Goal: Browse casually

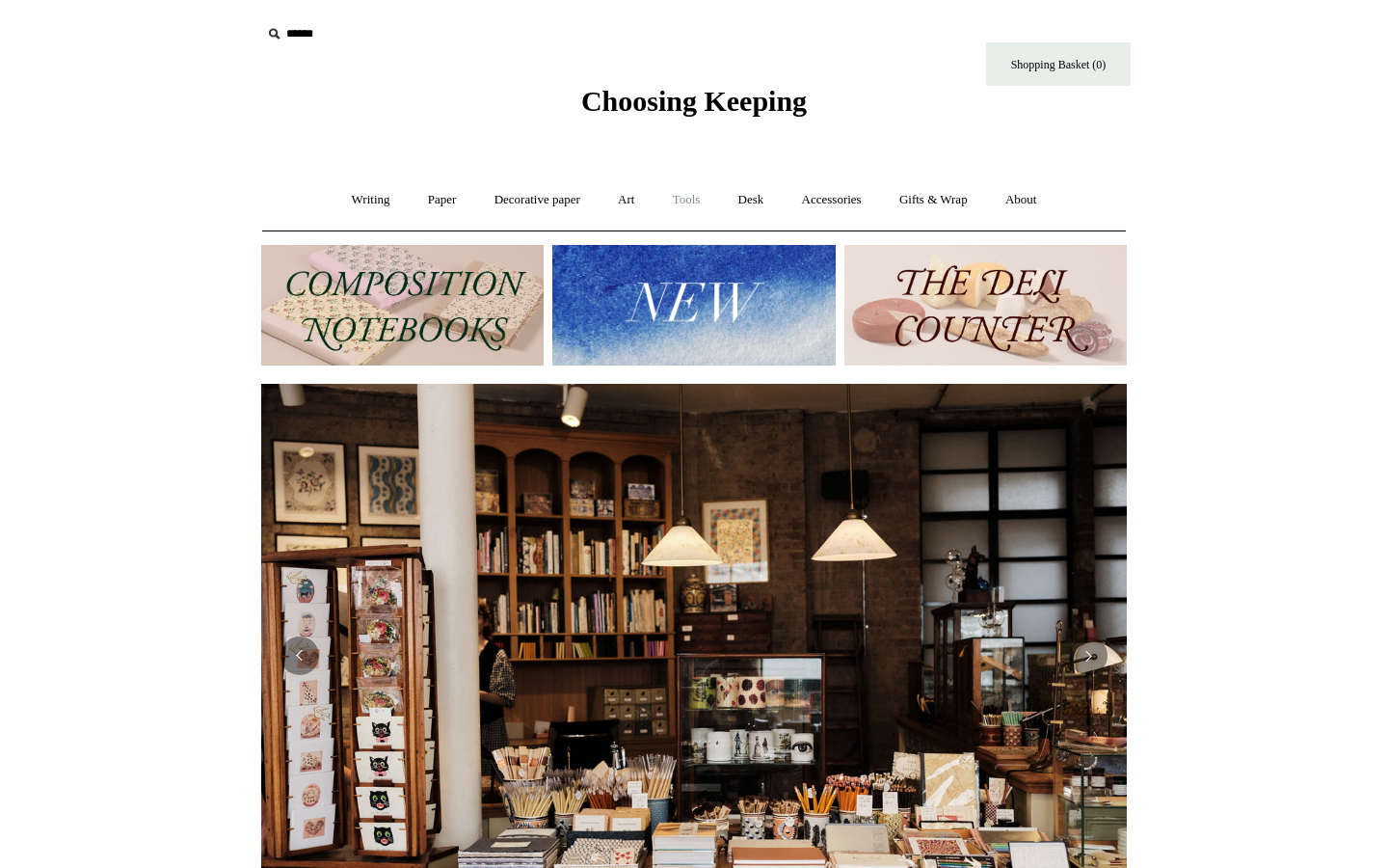
click at [685, 198] on link "Tools +" at bounding box center [686, 199] width 63 height 51
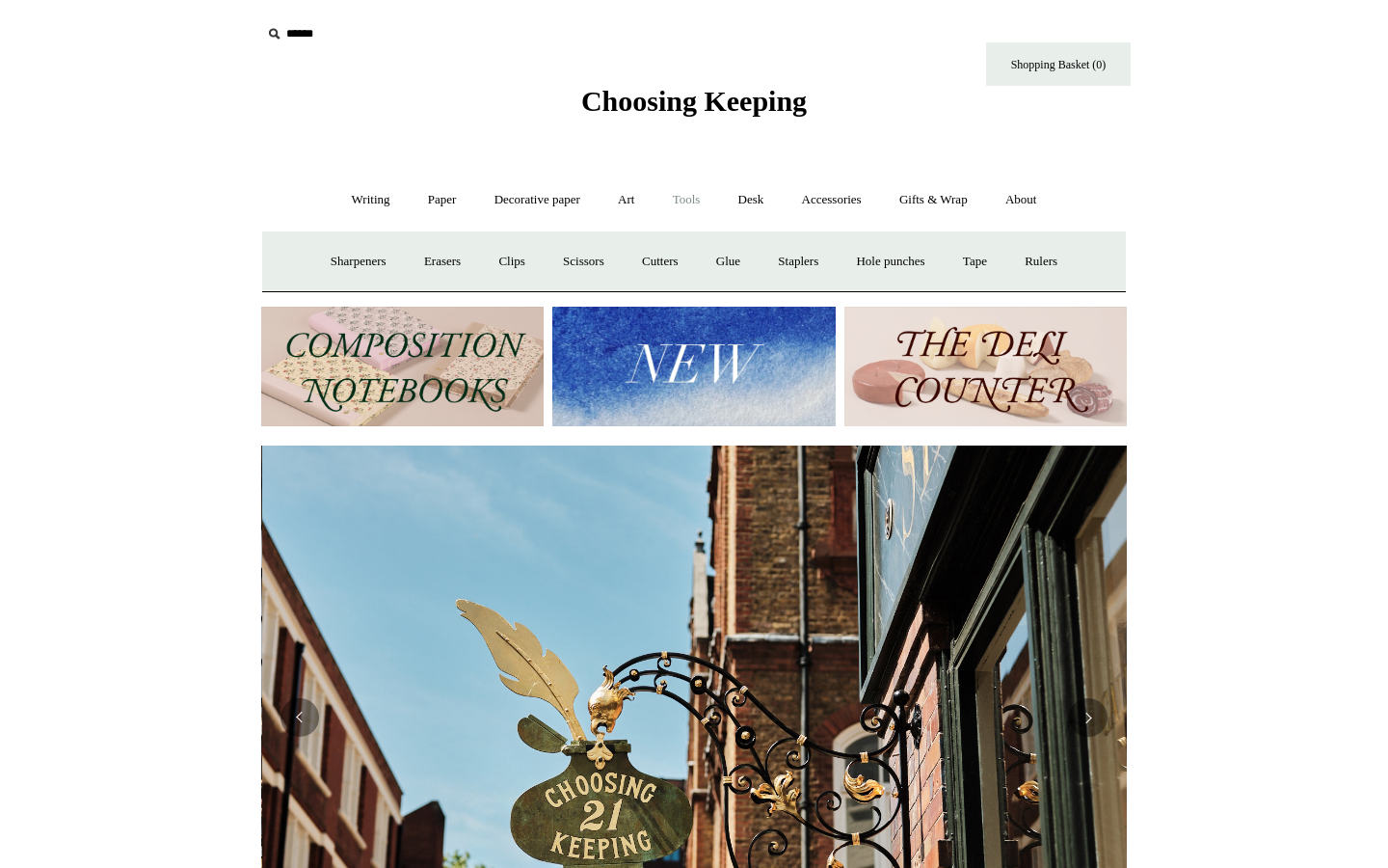
scroll to position [0, 866]
click at [628, 212] on link "Art +" at bounding box center [626, 199] width 51 height 51
click at [519, 257] on link "Brushes & palettes" at bounding box center [478, 261] width 129 height 51
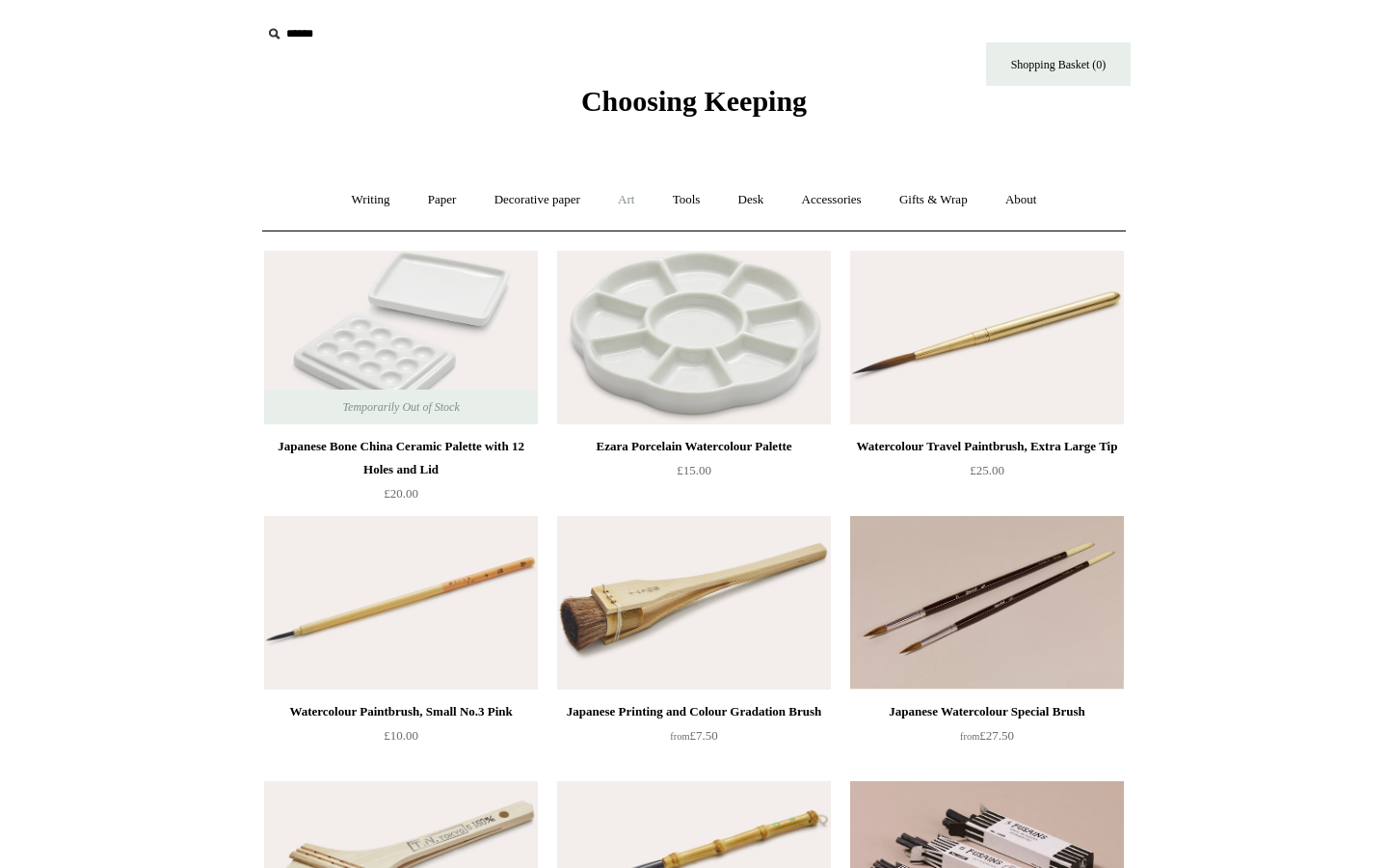
click at [613, 205] on link "Art +" at bounding box center [626, 199] width 51 height 51
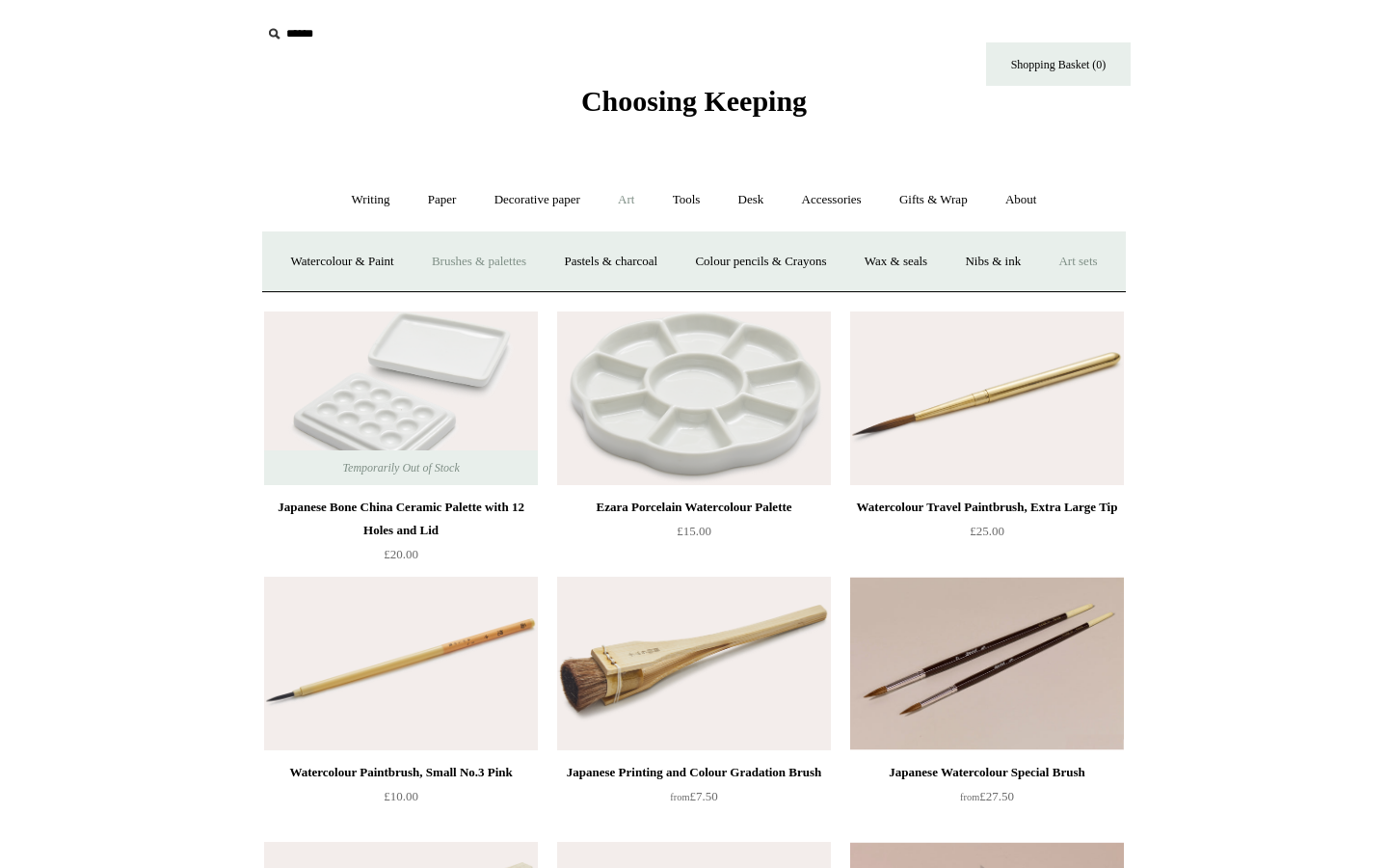
click at [1041, 287] on link "Art sets" at bounding box center [1077, 261] width 73 height 51
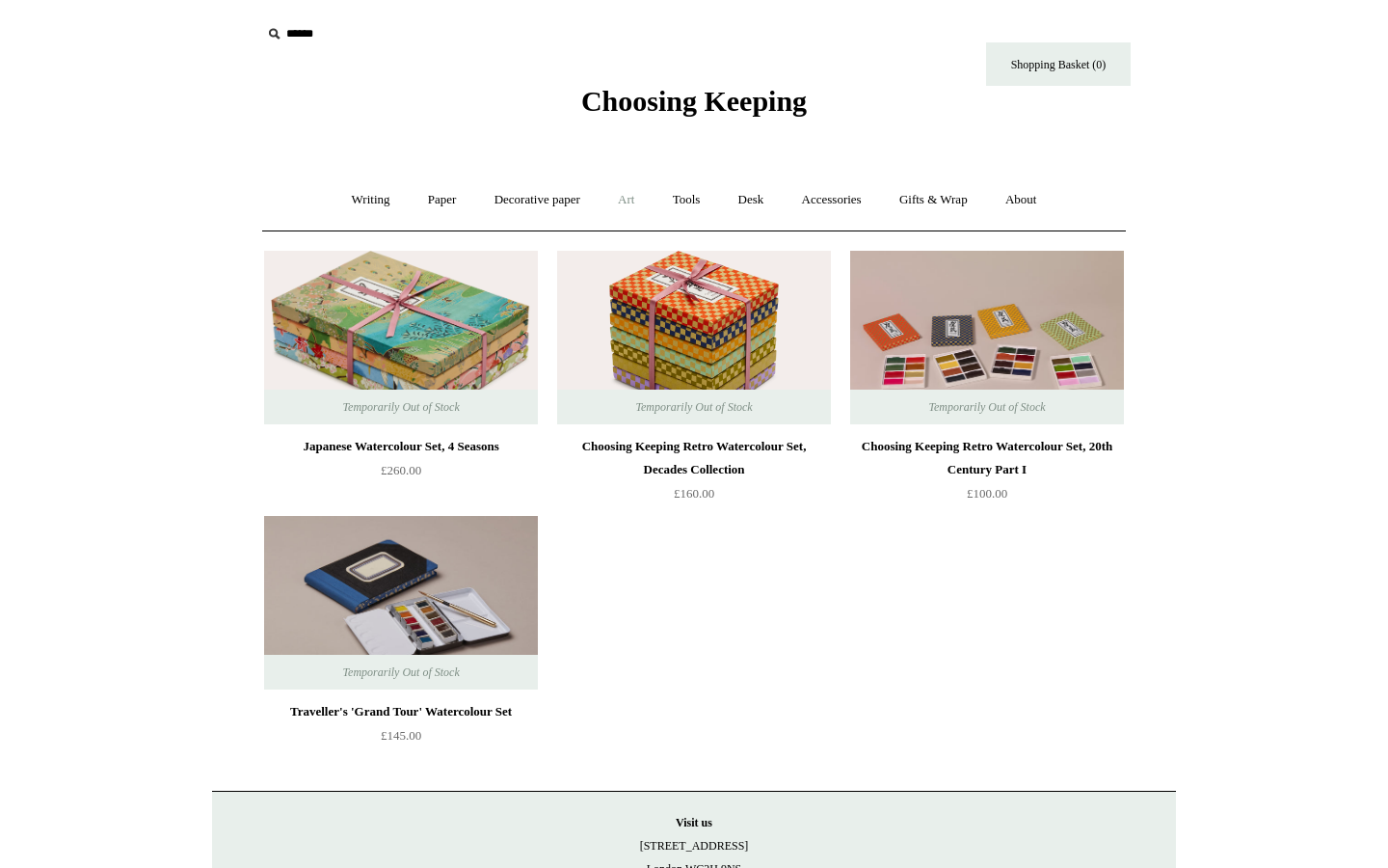
click at [629, 210] on link "Art +" at bounding box center [626, 199] width 51 height 51
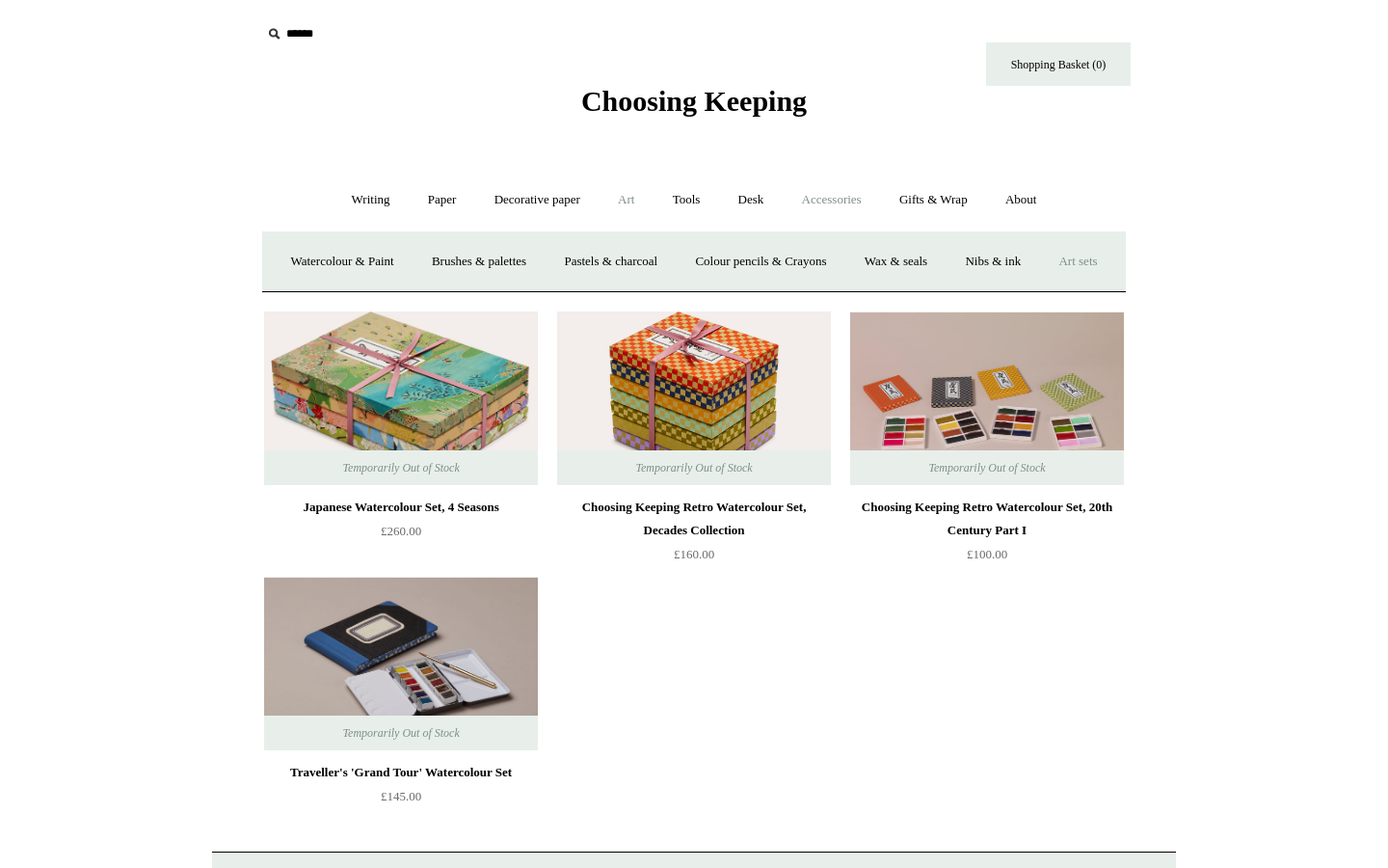
click at [836, 200] on link "Accessories +" at bounding box center [832, 199] width 94 height 51
click at [921, 188] on link "Gifts & Wrap +" at bounding box center [933, 199] width 103 height 51
click at [848, 206] on link "Accessories +" at bounding box center [832, 199] width 94 height 51
click at [771, 261] on link "Ceramics +" at bounding box center [765, 261] width 82 height 51
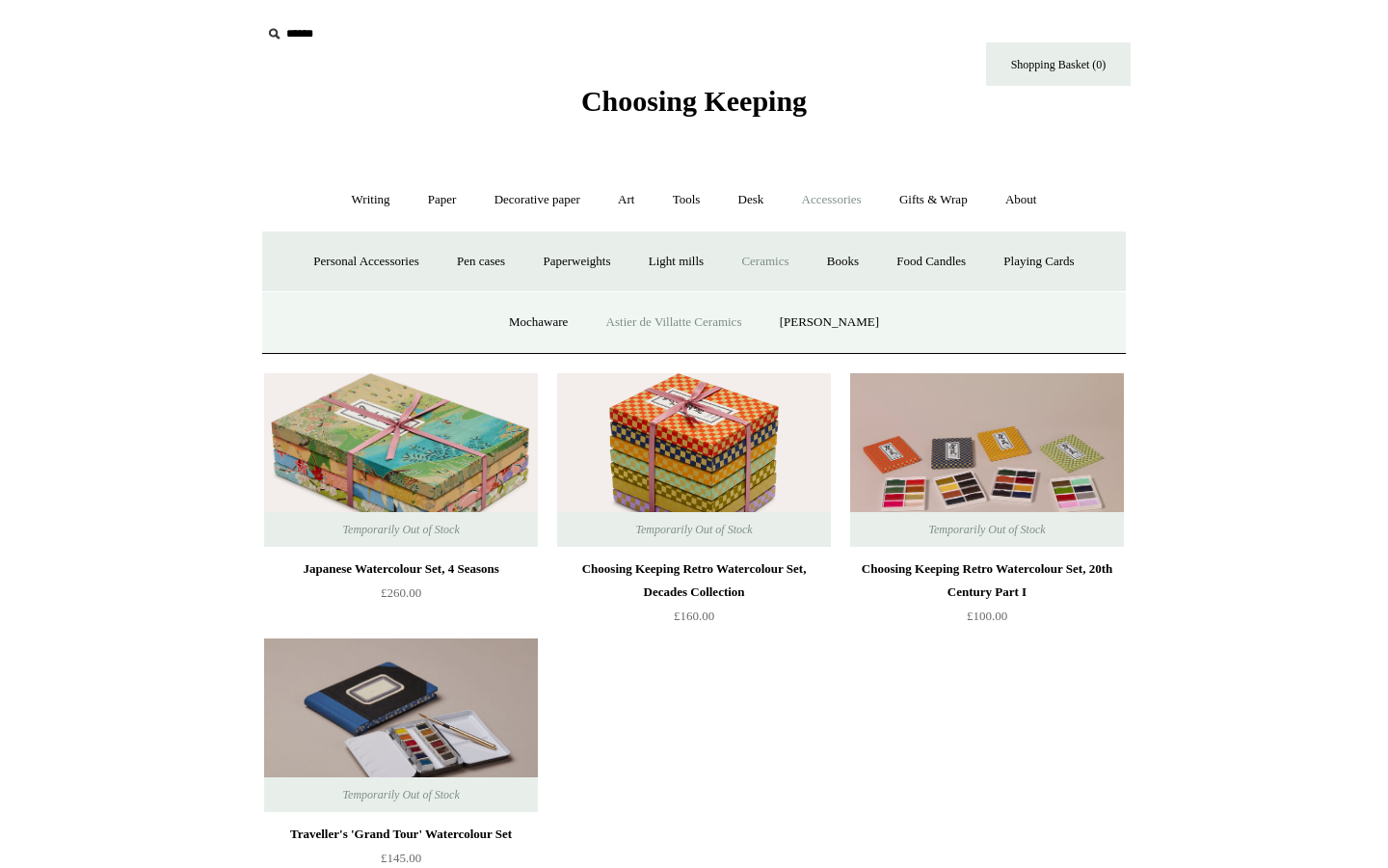
click at [746, 316] on link "Astier de Villatte Ceramics" at bounding box center [674, 322] width 171 height 51
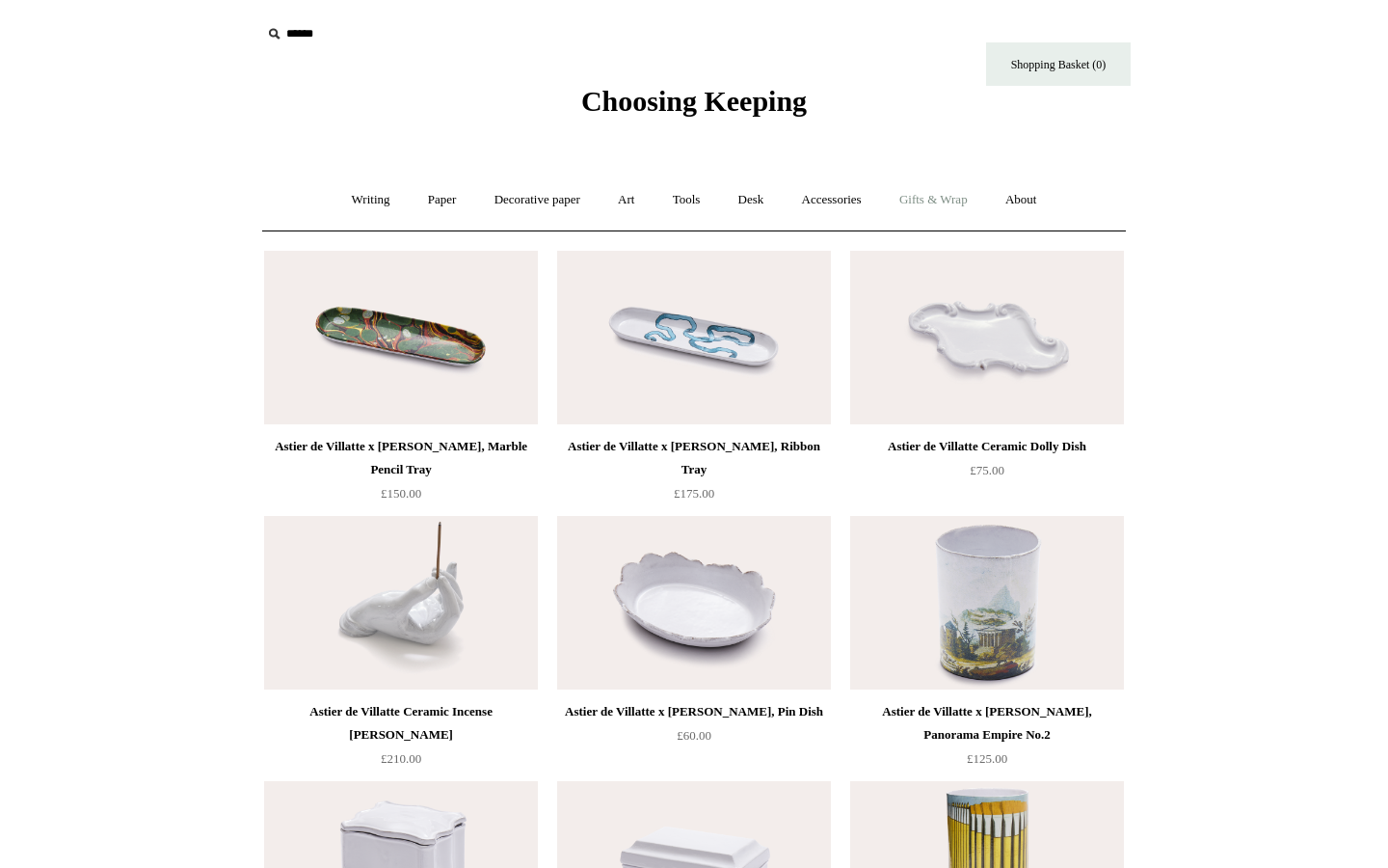
click at [924, 205] on link "Gifts & Wrap +" at bounding box center [933, 199] width 103 height 51
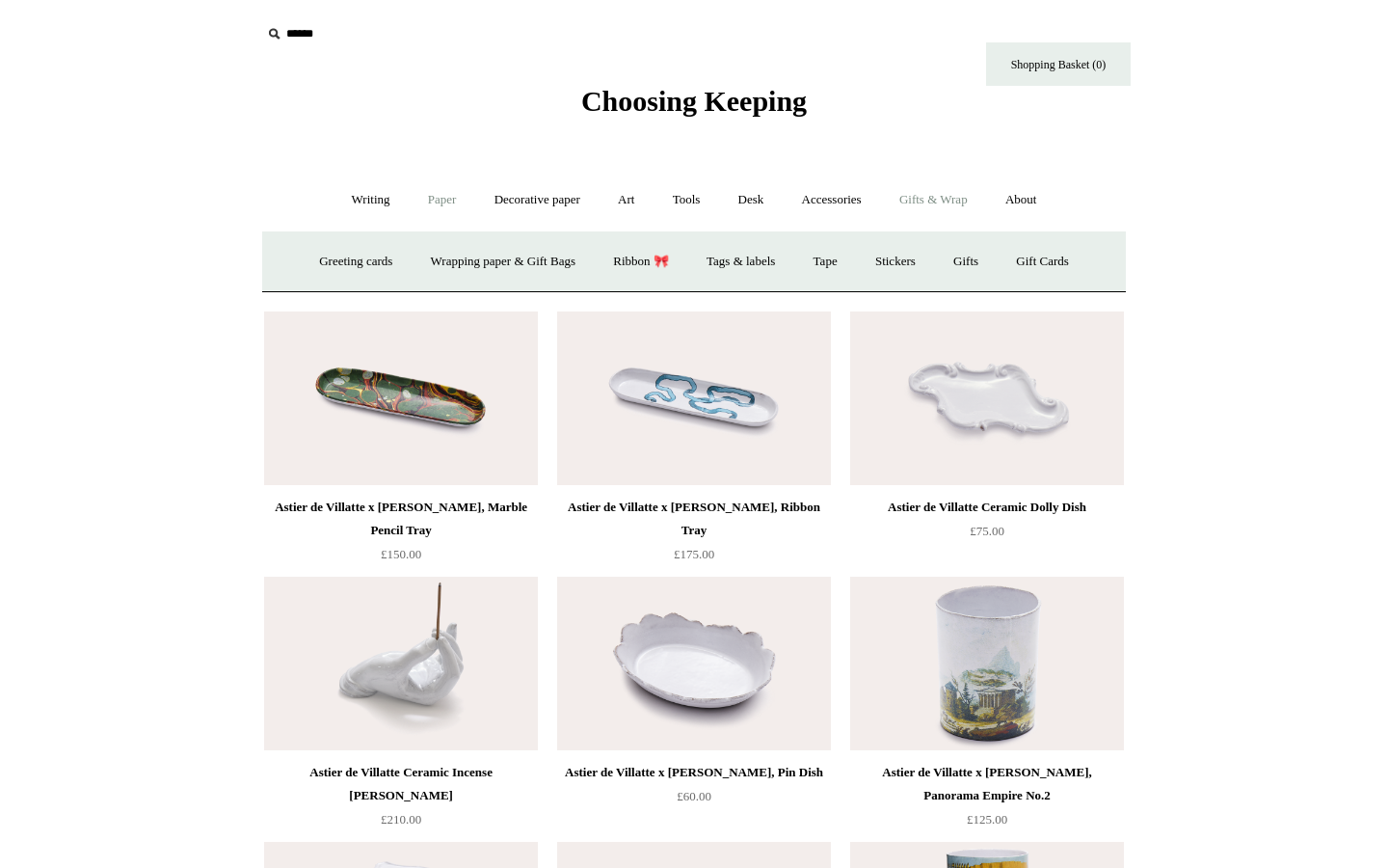
click at [450, 192] on link "Paper +" at bounding box center [443, 199] width 64 height 51
click at [394, 263] on link "Notebooks +" at bounding box center [424, 261] width 89 height 51
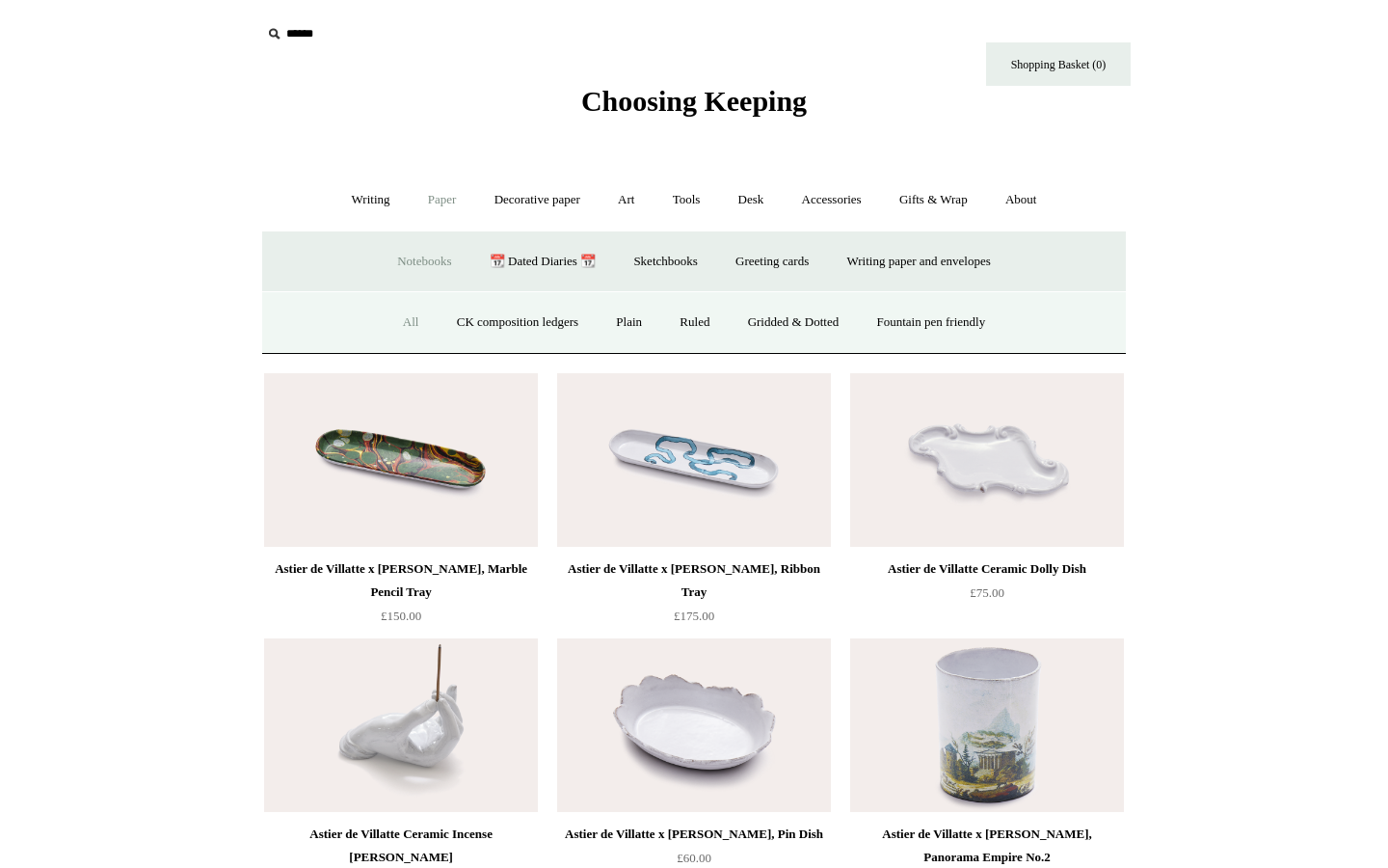
click at [386, 322] on link "All" at bounding box center [411, 322] width 51 height 51
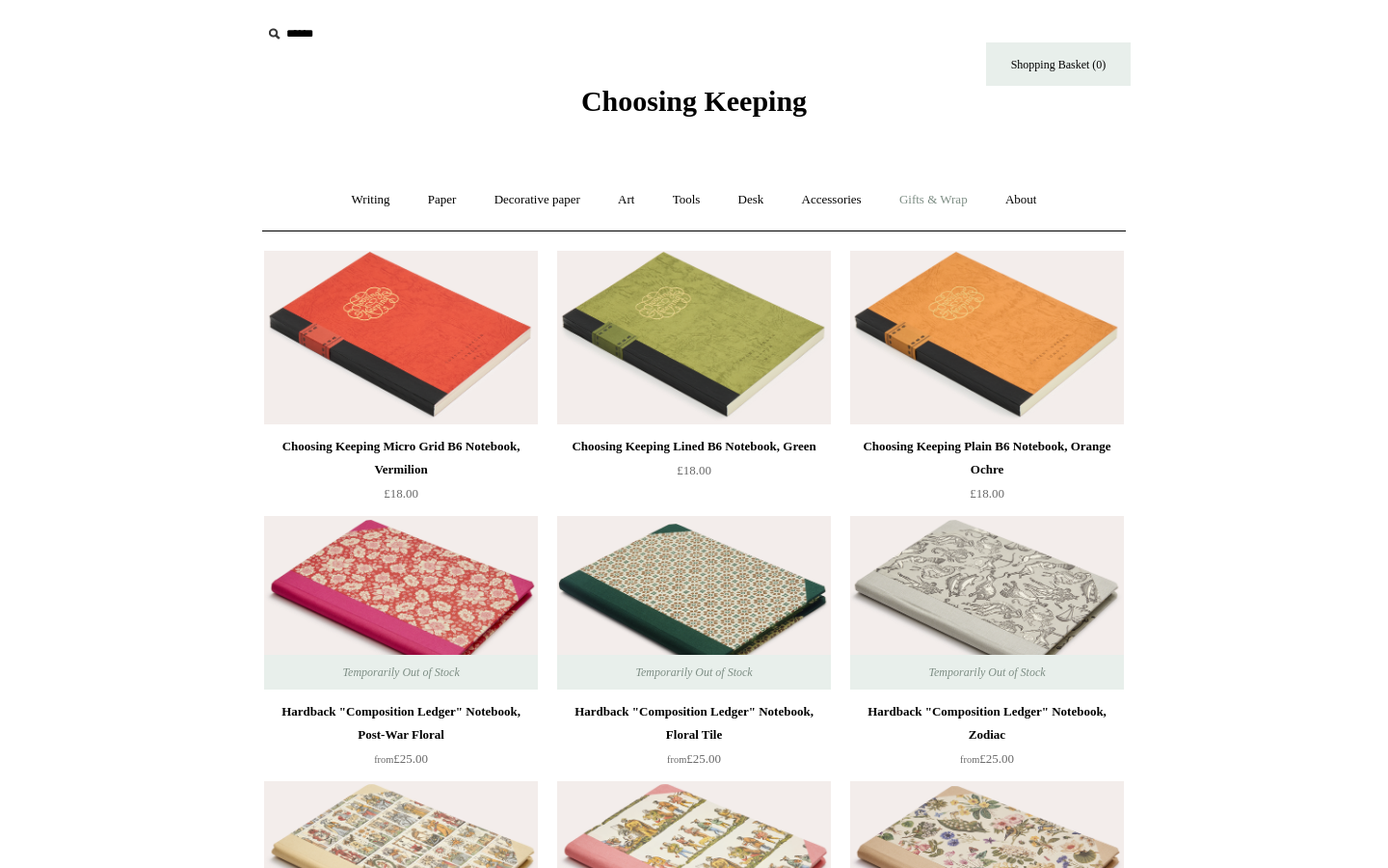
click at [951, 195] on link "Gifts & Wrap +" at bounding box center [933, 199] width 103 height 51
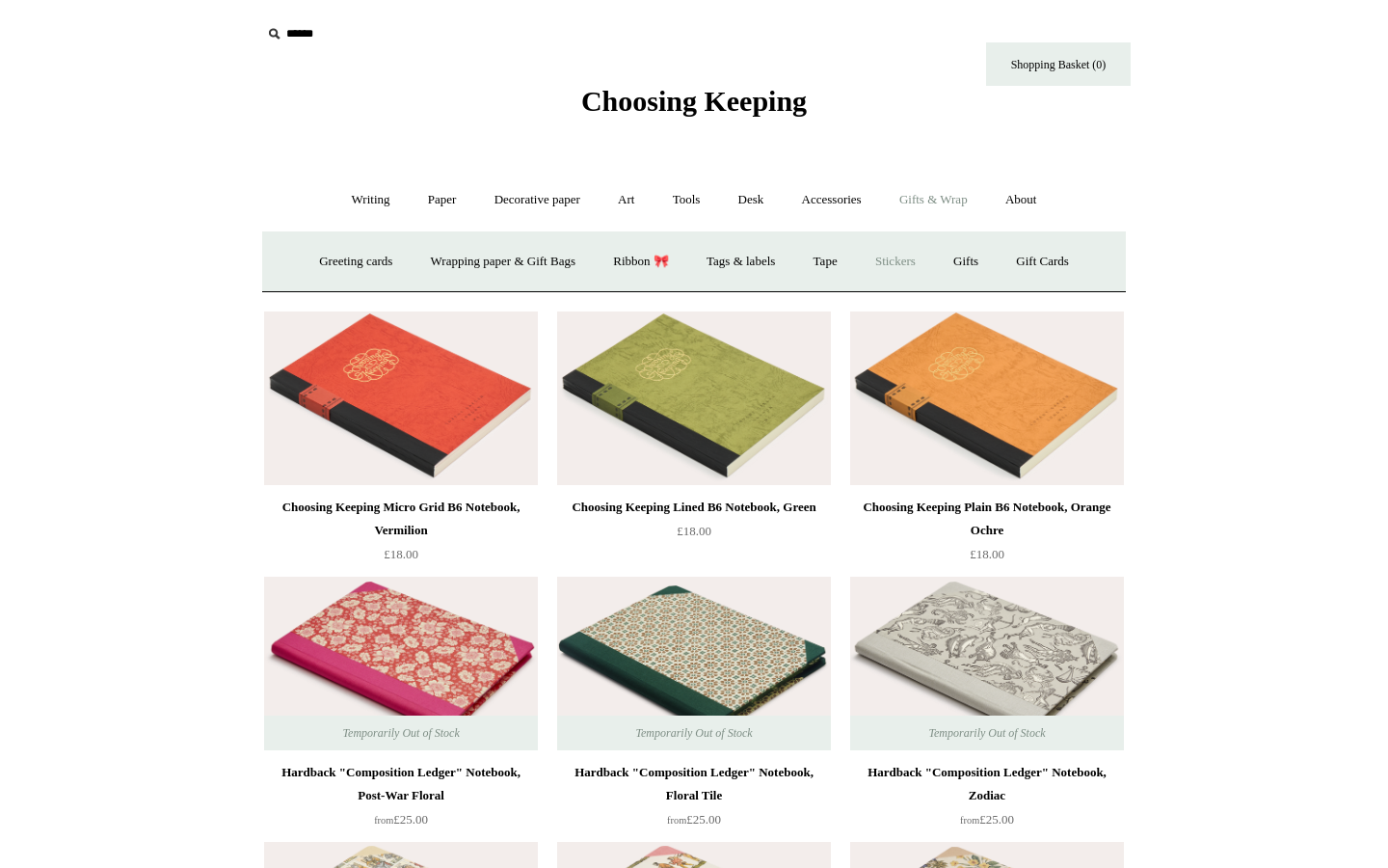
click at [922, 257] on link "Stickers" at bounding box center [895, 261] width 75 height 51
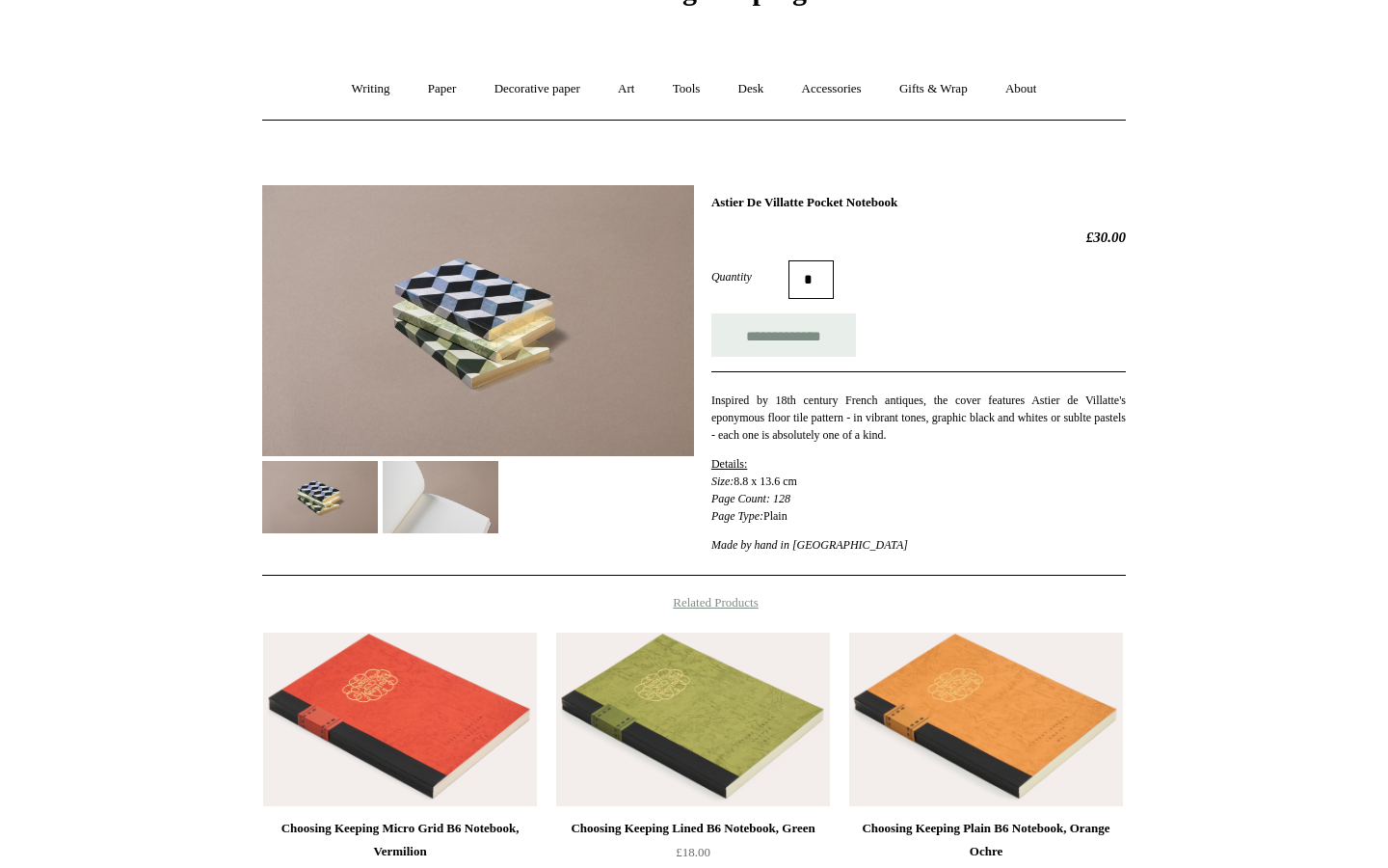
scroll to position [168, 0]
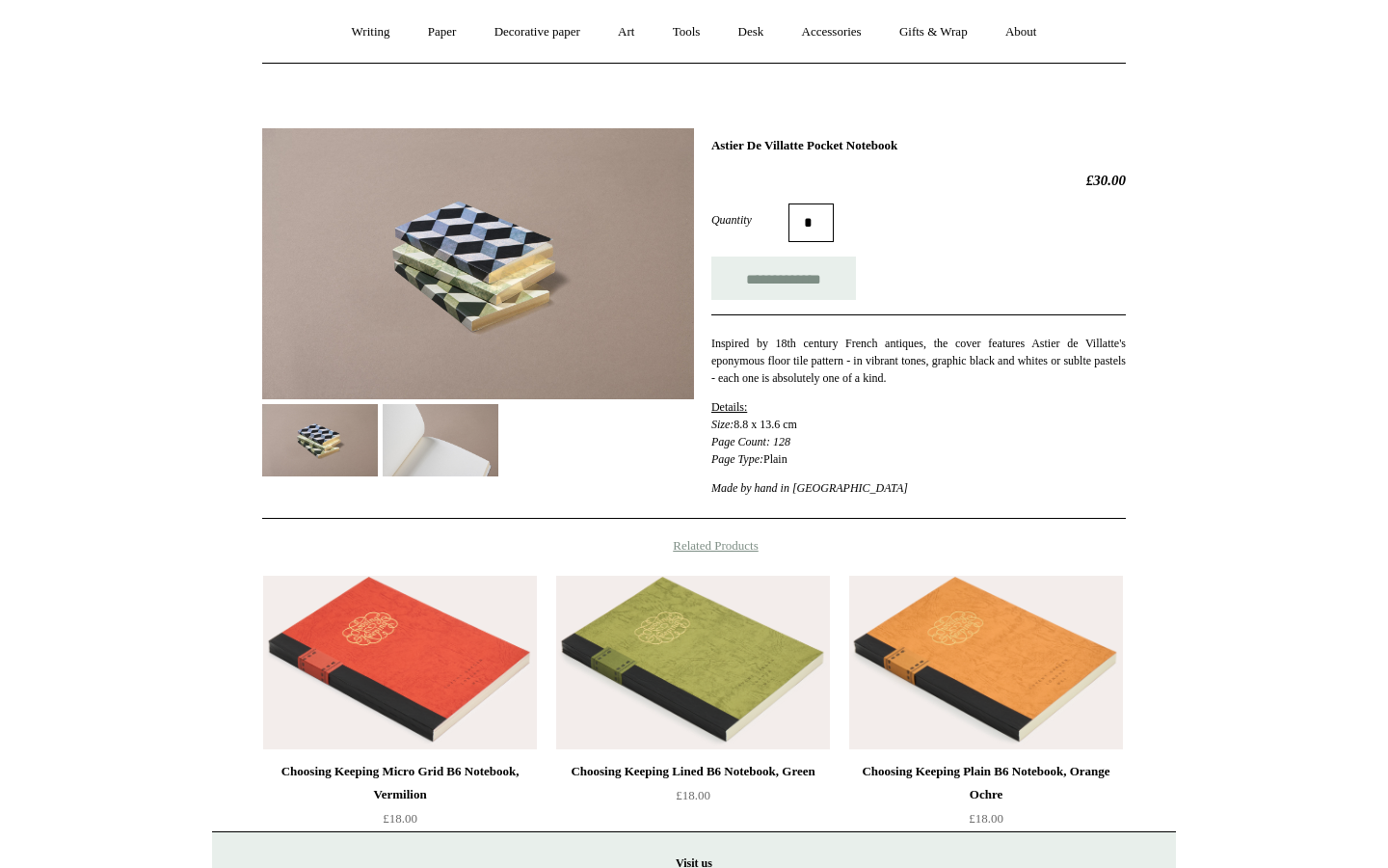
click at [402, 425] on img at bounding box center [441, 440] width 116 height 72
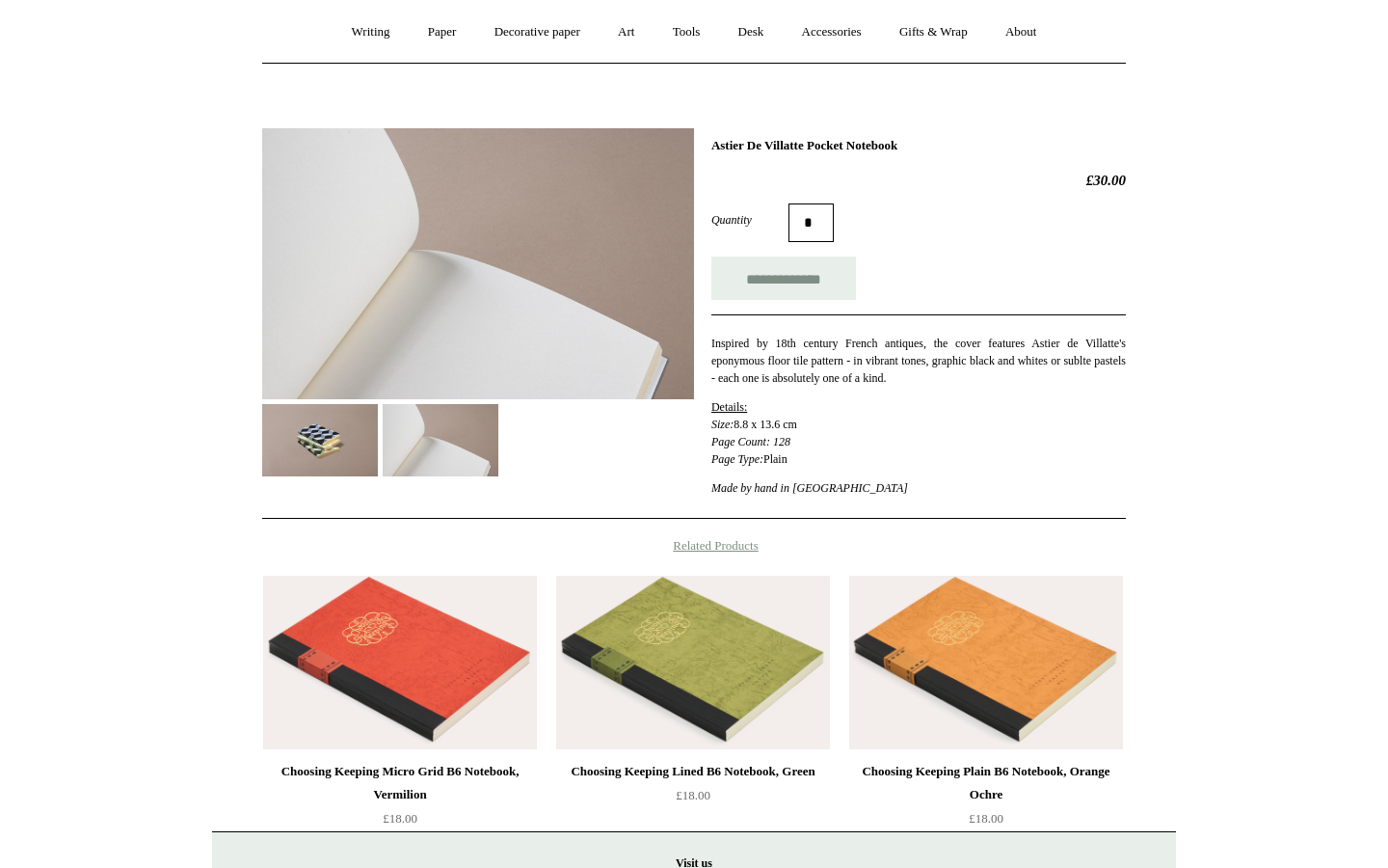
click at [329, 431] on img at bounding box center [320, 440] width 116 height 72
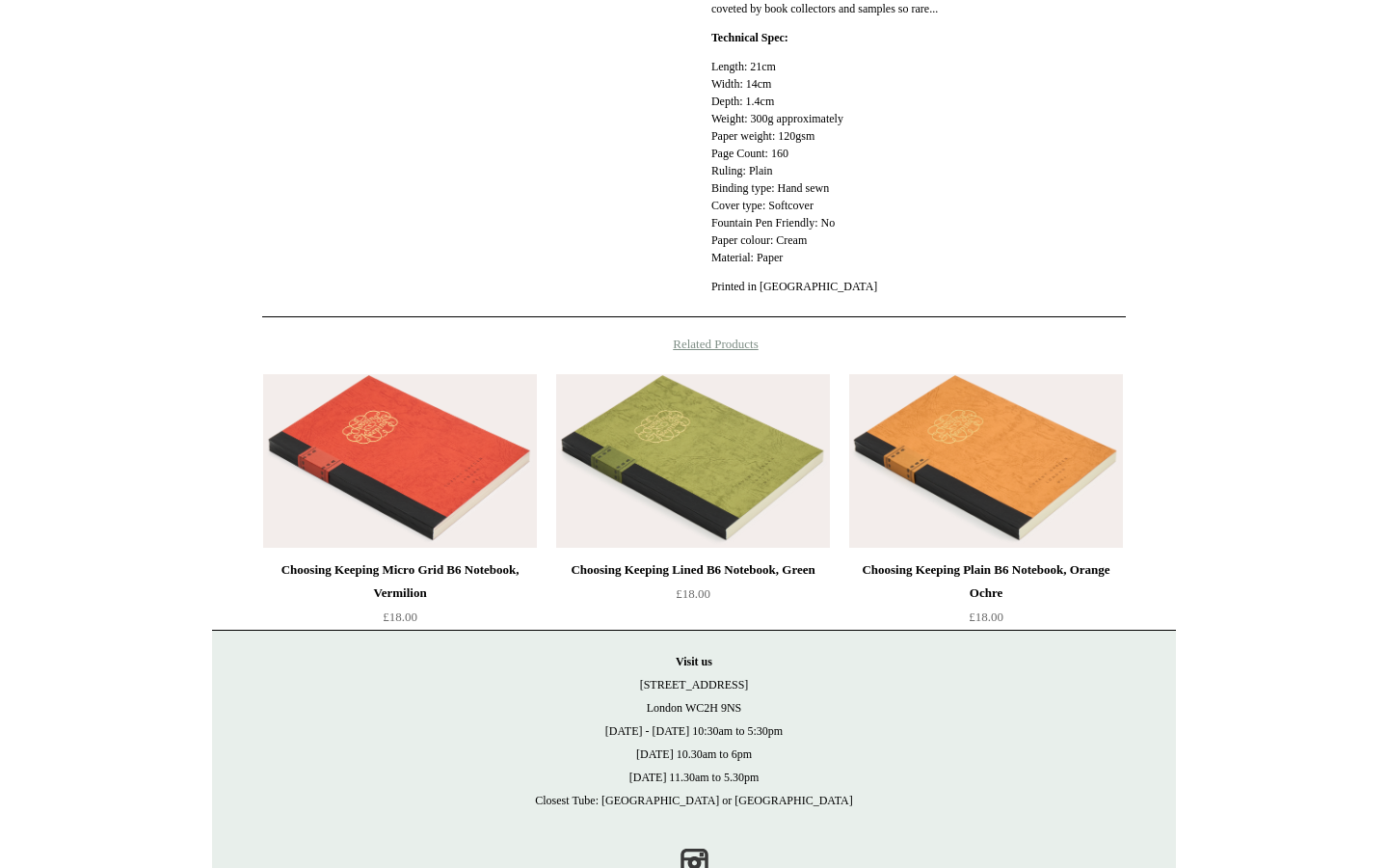
scroll to position [987, 0]
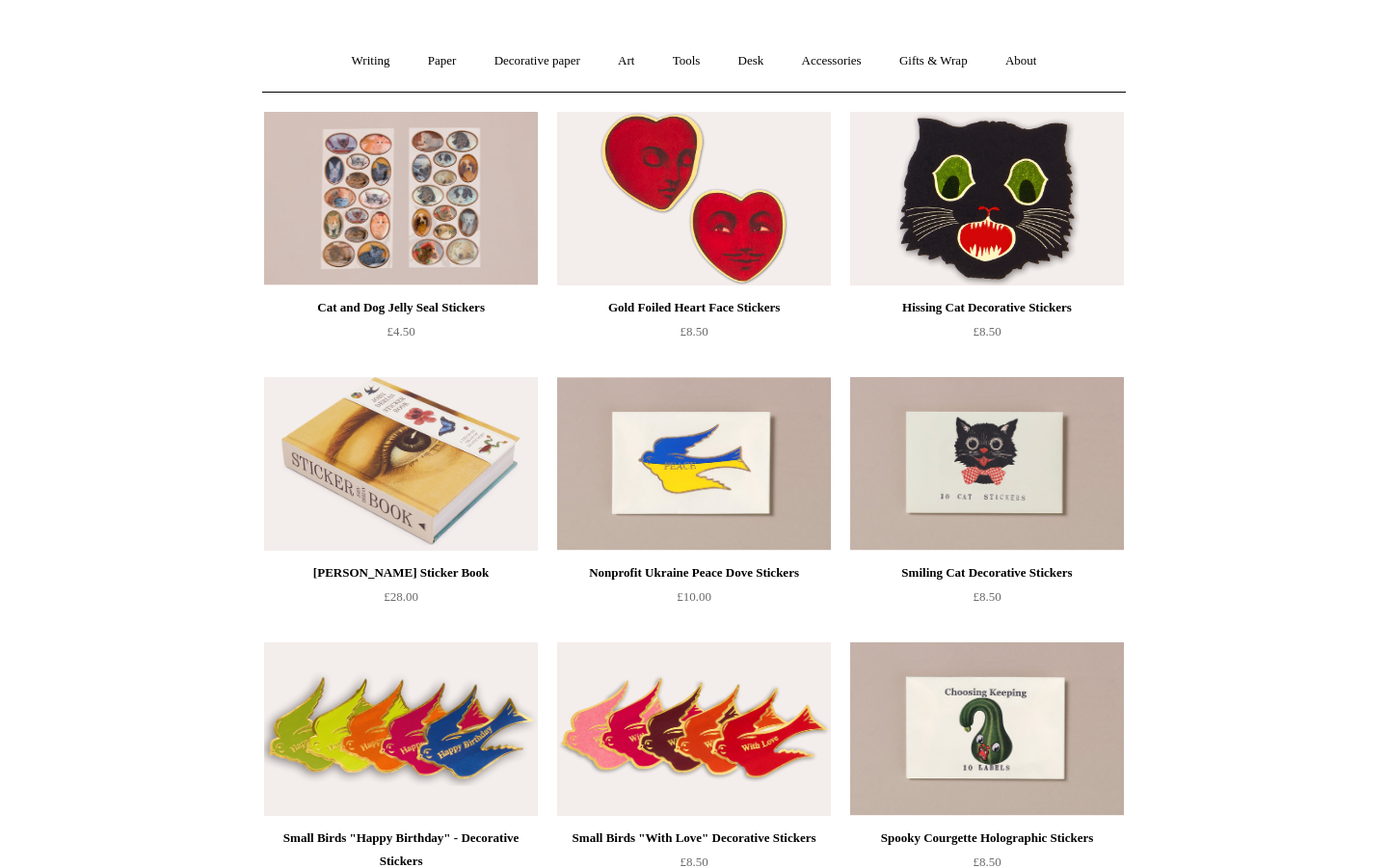
scroll to position [18, 0]
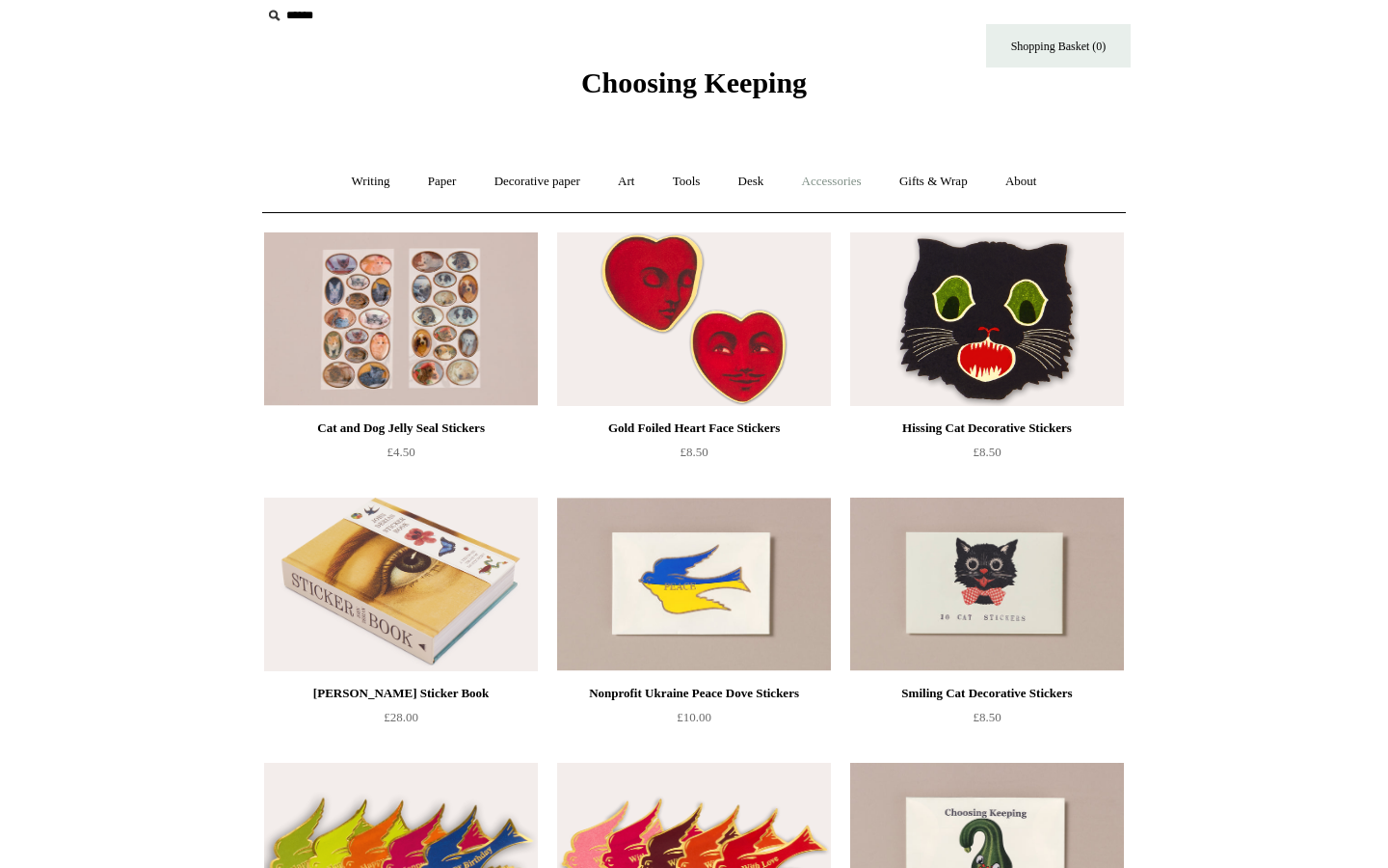
click at [840, 184] on link "Accessories +" at bounding box center [832, 181] width 94 height 51
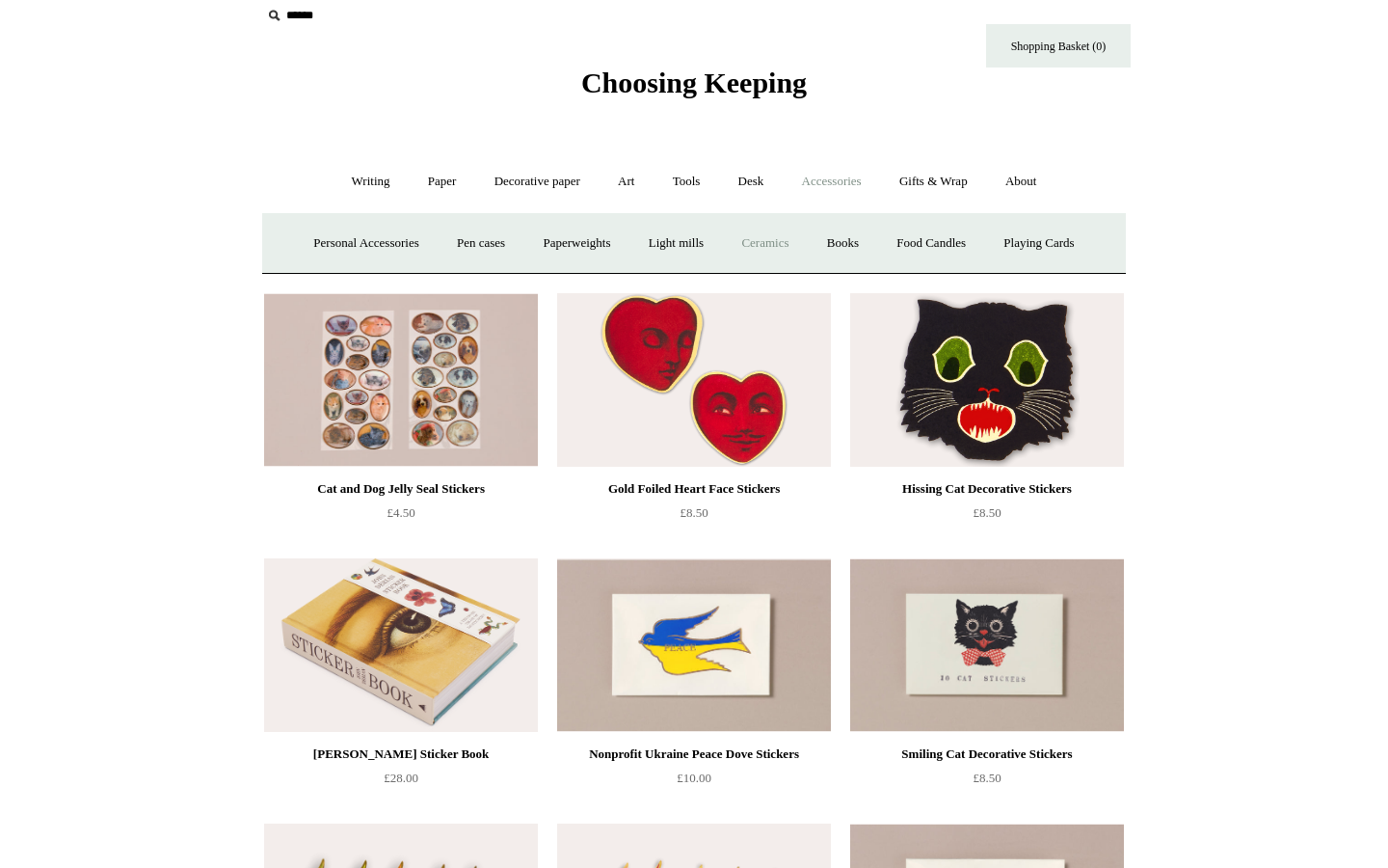
click at [767, 250] on link "Ceramics +" at bounding box center [765, 243] width 82 height 51
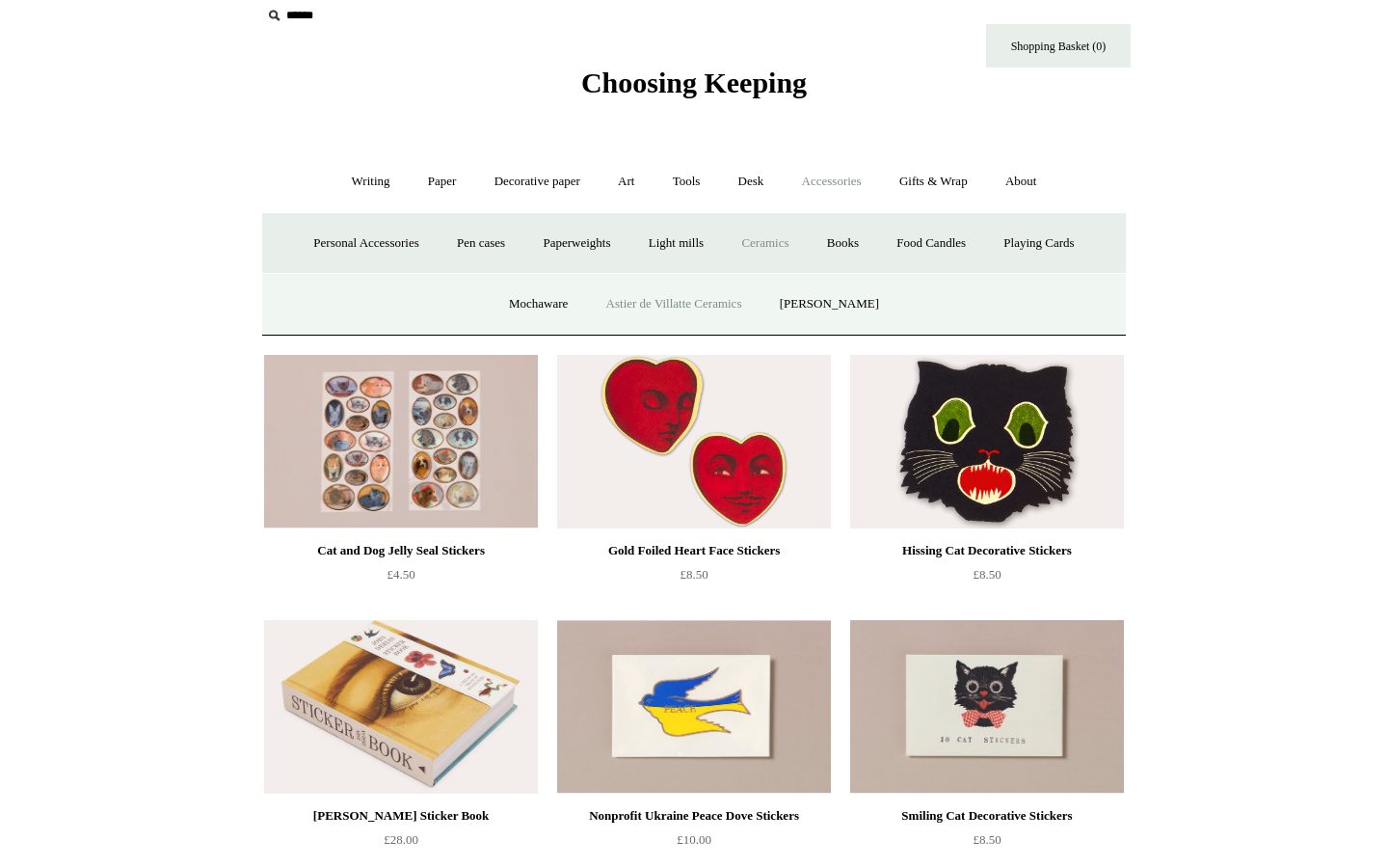
click at [723, 297] on link "Astier de Villatte Ceramics" at bounding box center [674, 304] width 171 height 51
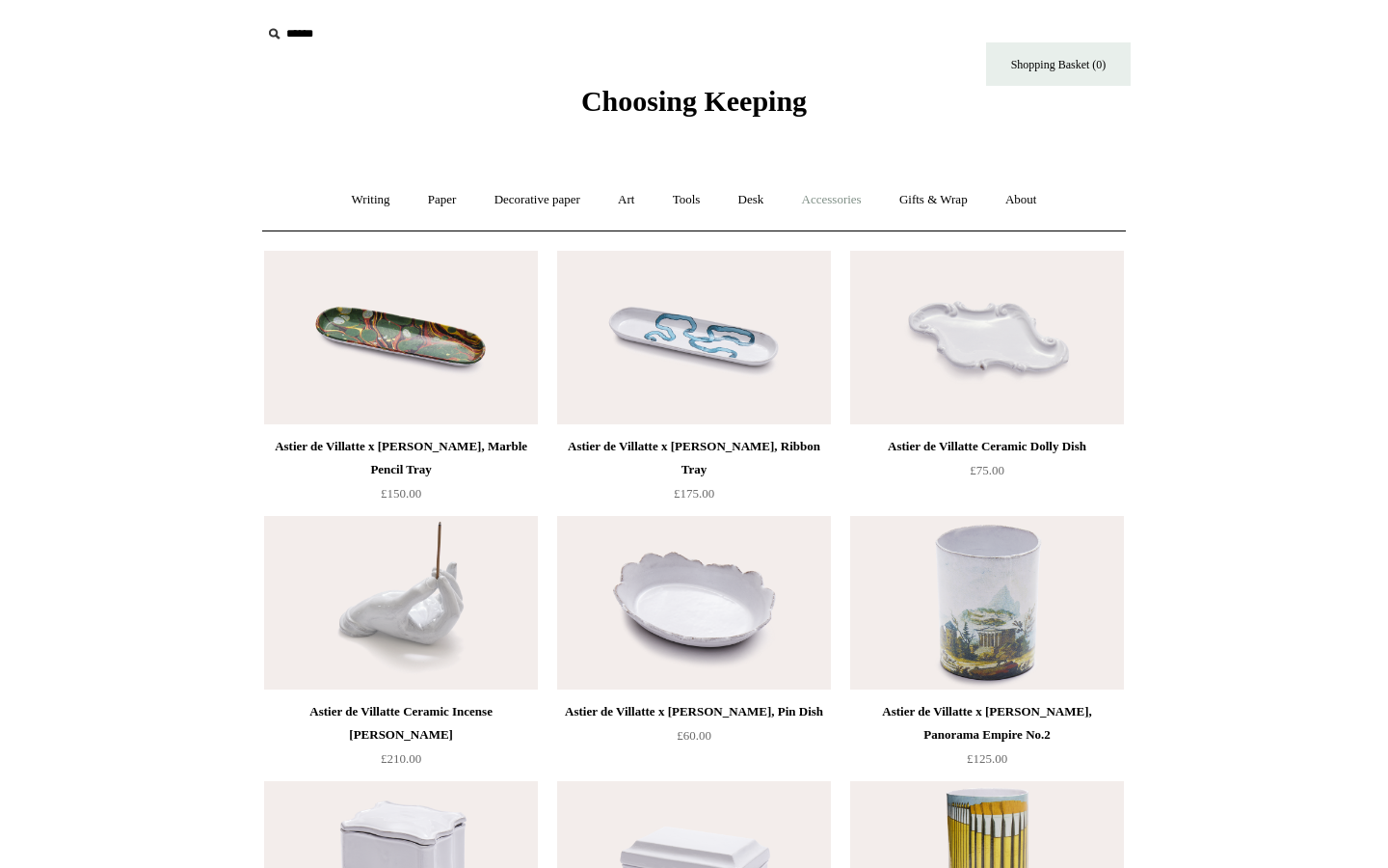
click at [831, 209] on link "Accessories +" at bounding box center [832, 199] width 94 height 51
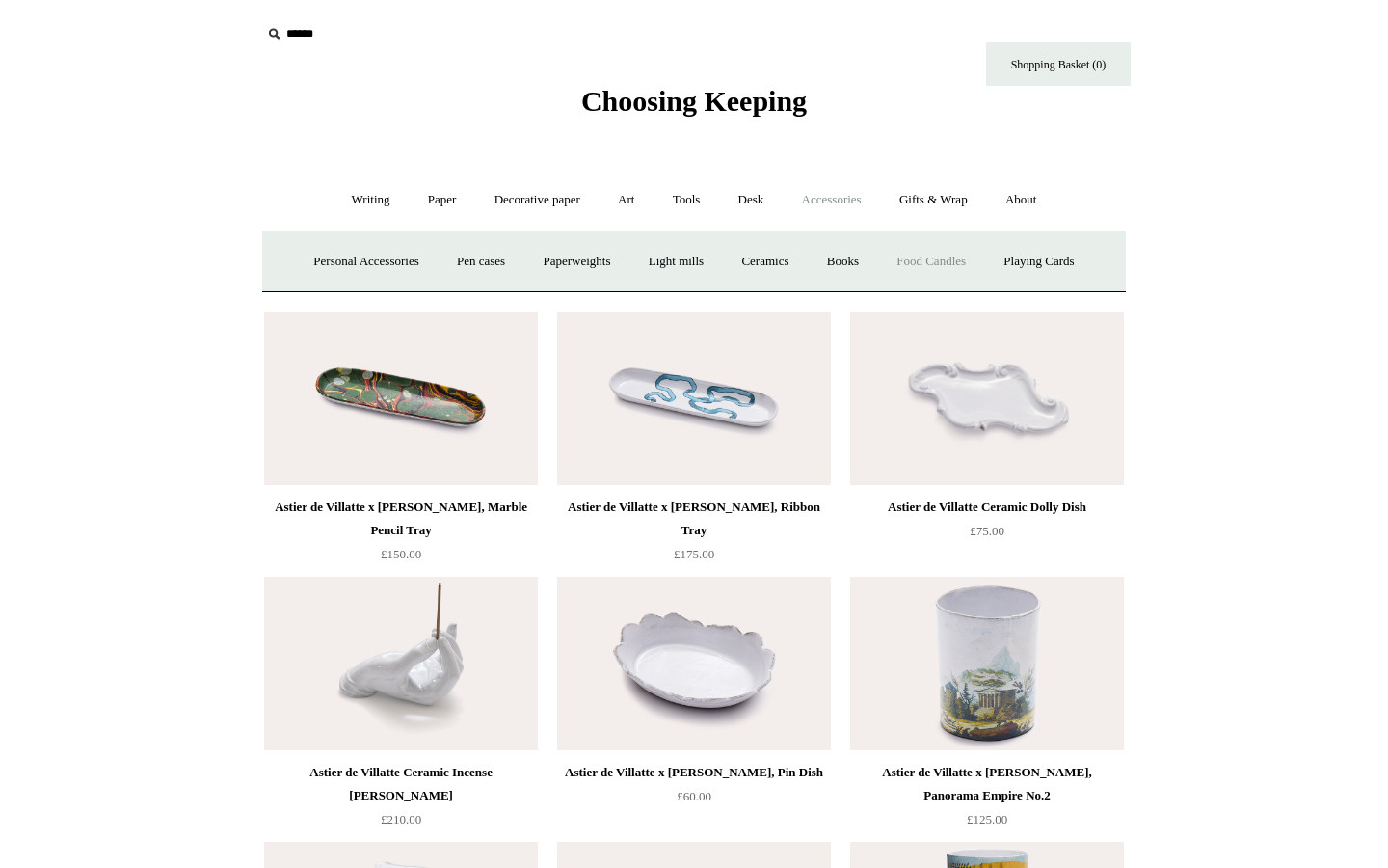
click at [931, 276] on link "Food Candles" at bounding box center [931, 261] width 104 height 51
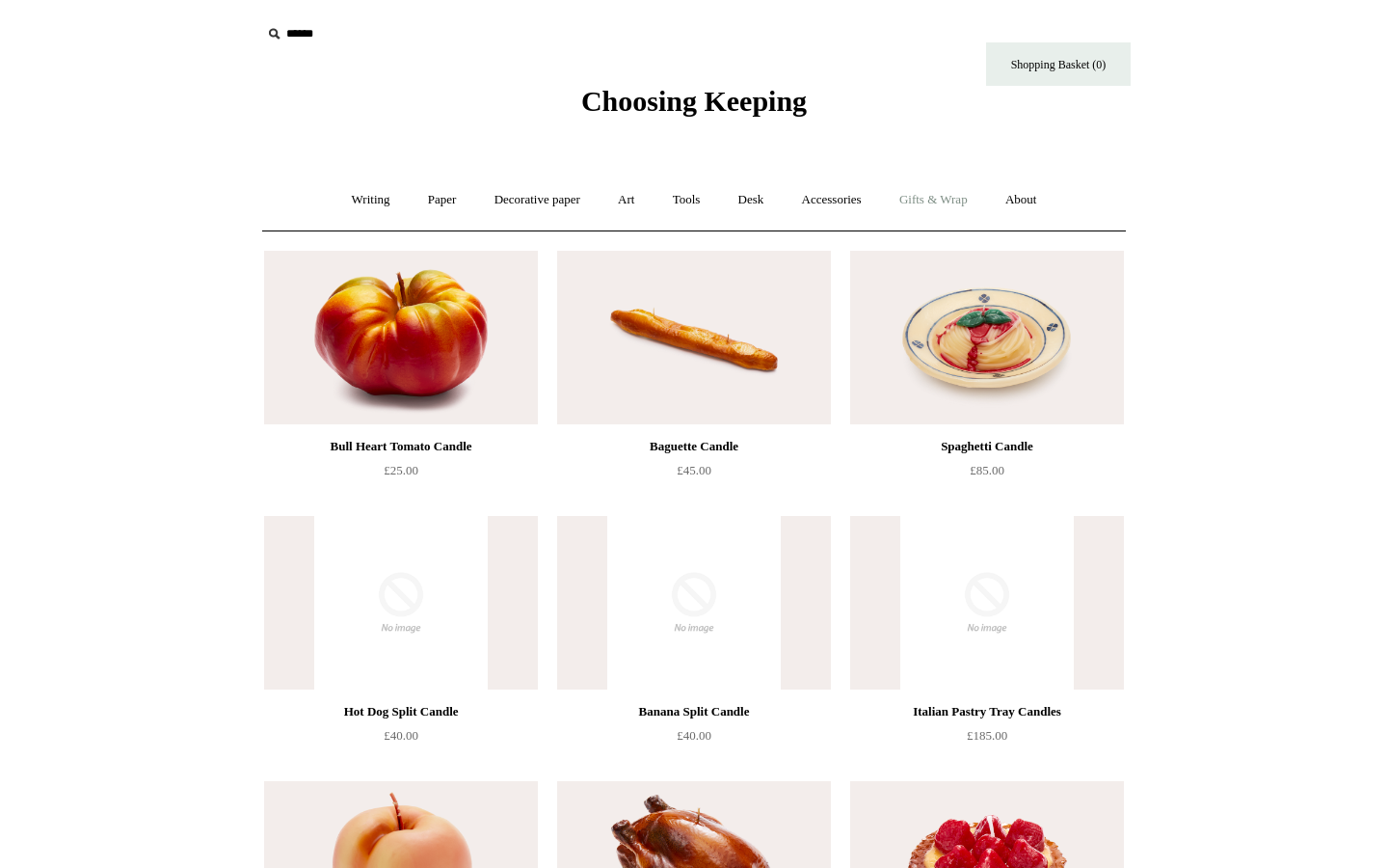
click at [931, 195] on link "Gifts & Wrap +" at bounding box center [933, 199] width 103 height 51
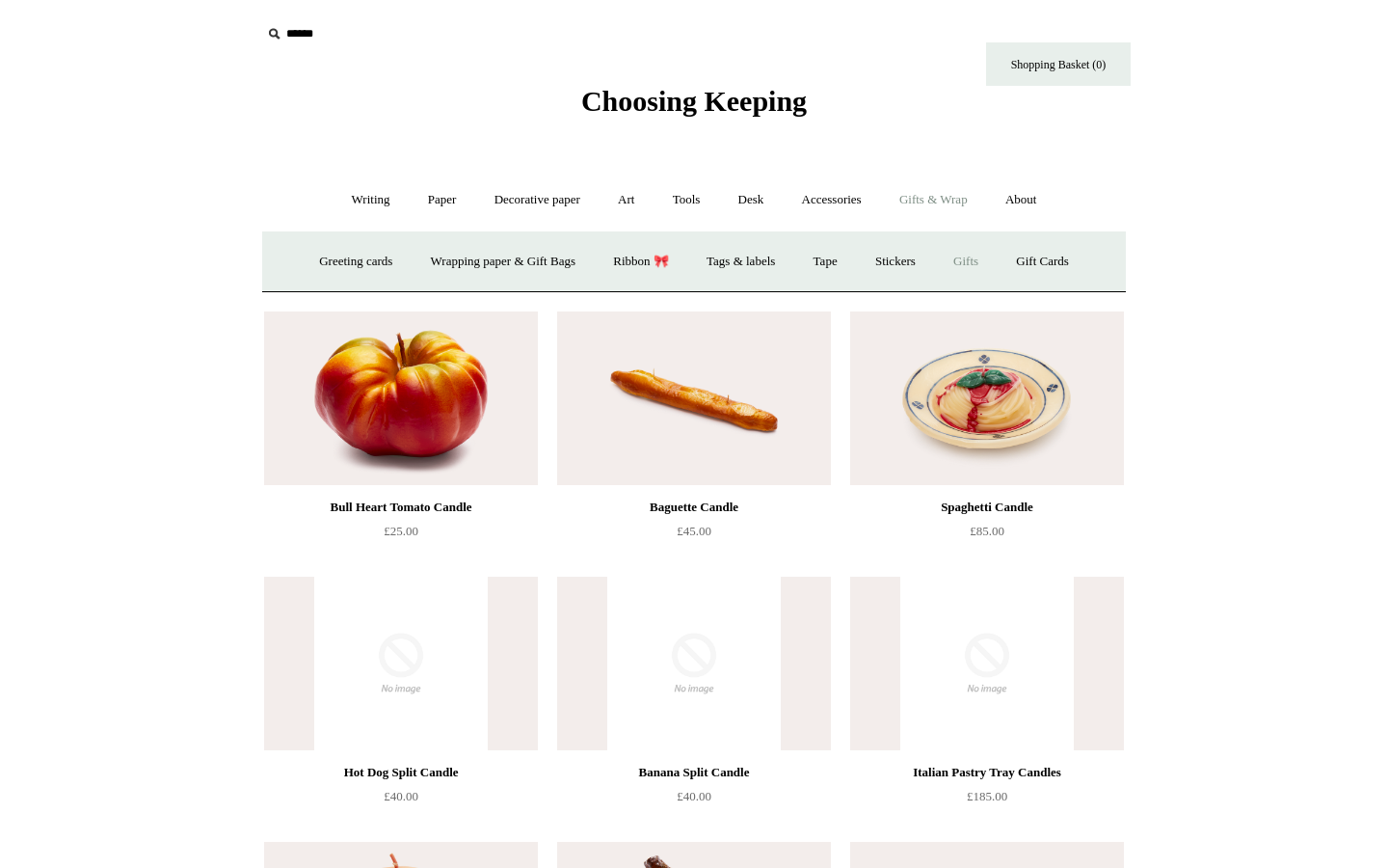
click at [982, 258] on link "Gifts +" at bounding box center [966, 261] width 60 height 51
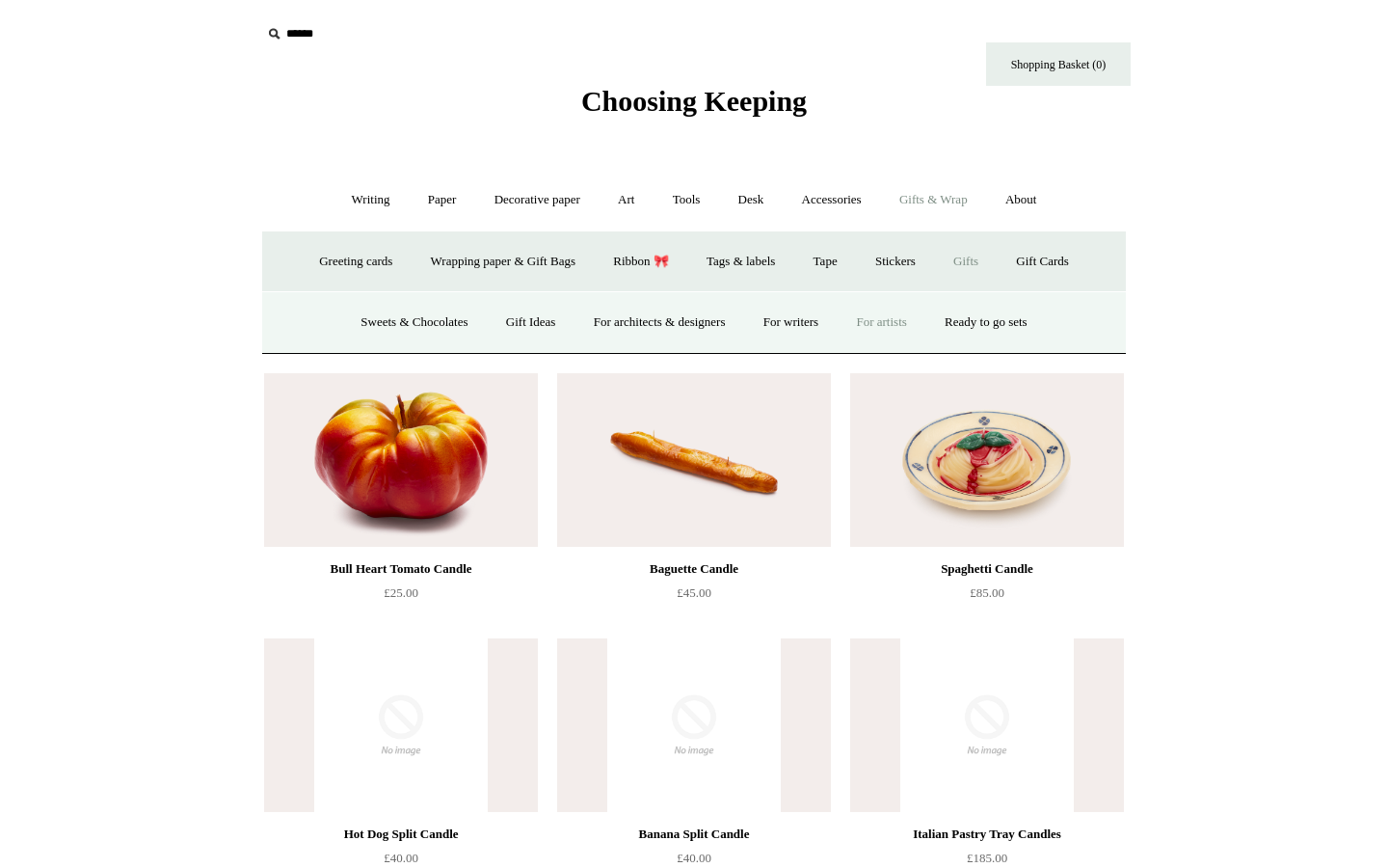
click at [888, 320] on link "For artists" at bounding box center [881, 322] width 85 height 51
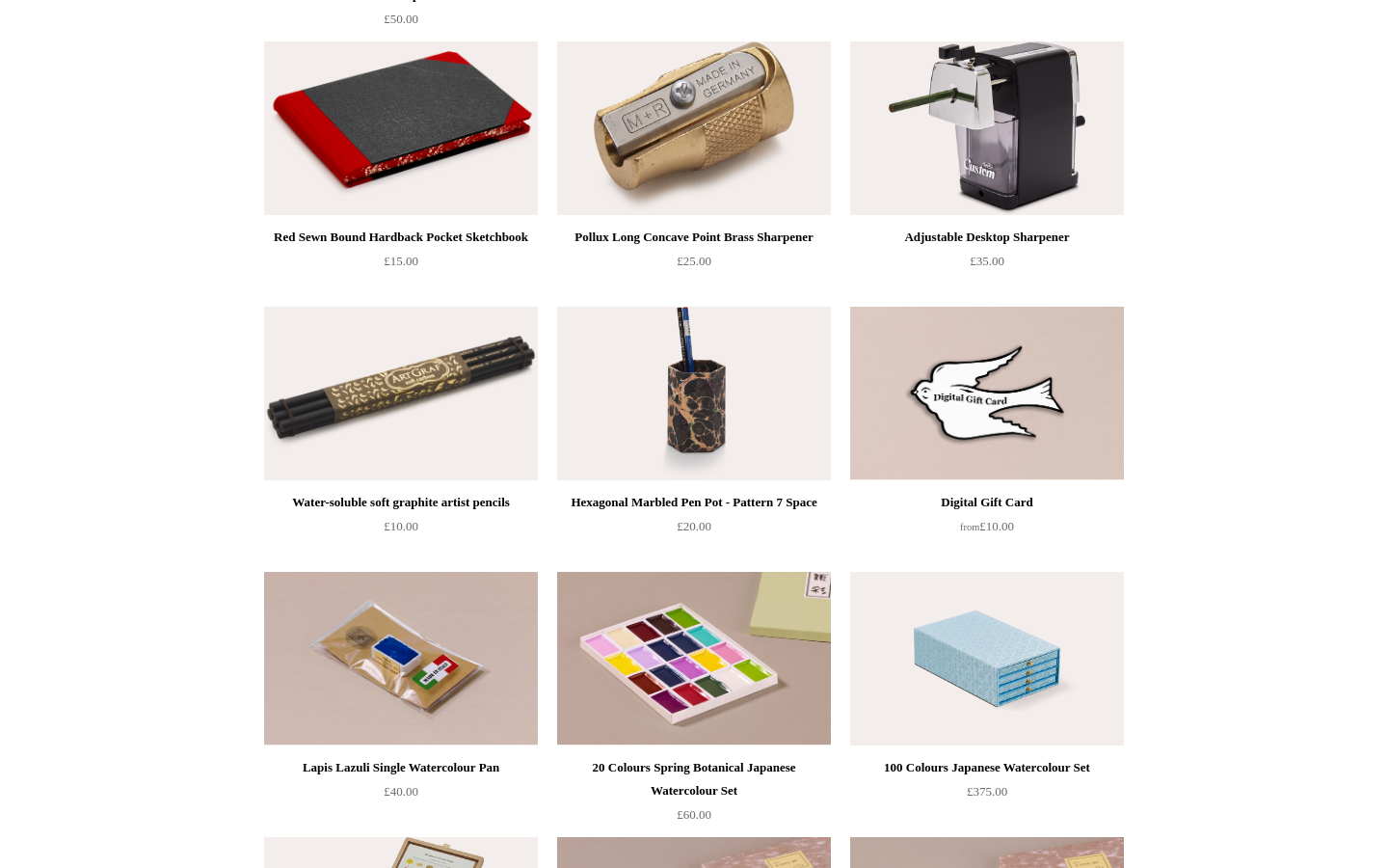
scroll to position [1320, 0]
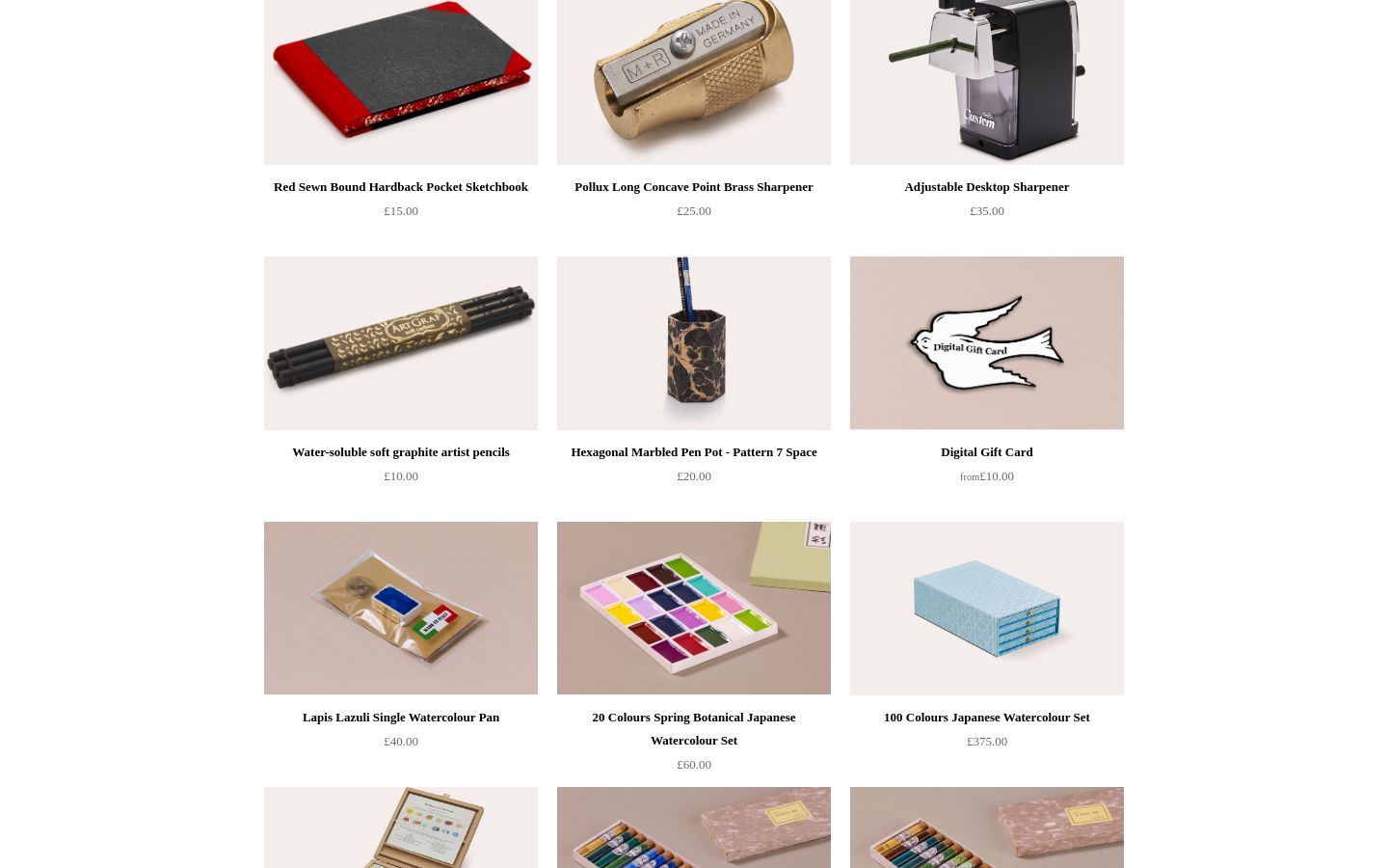
click at [1194, 530] on html "Menu Choosing Keeping * Shipping Information Shopping Basket (0) * ⤺ + +" at bounding box center [694, 684] width 1388 height 4008
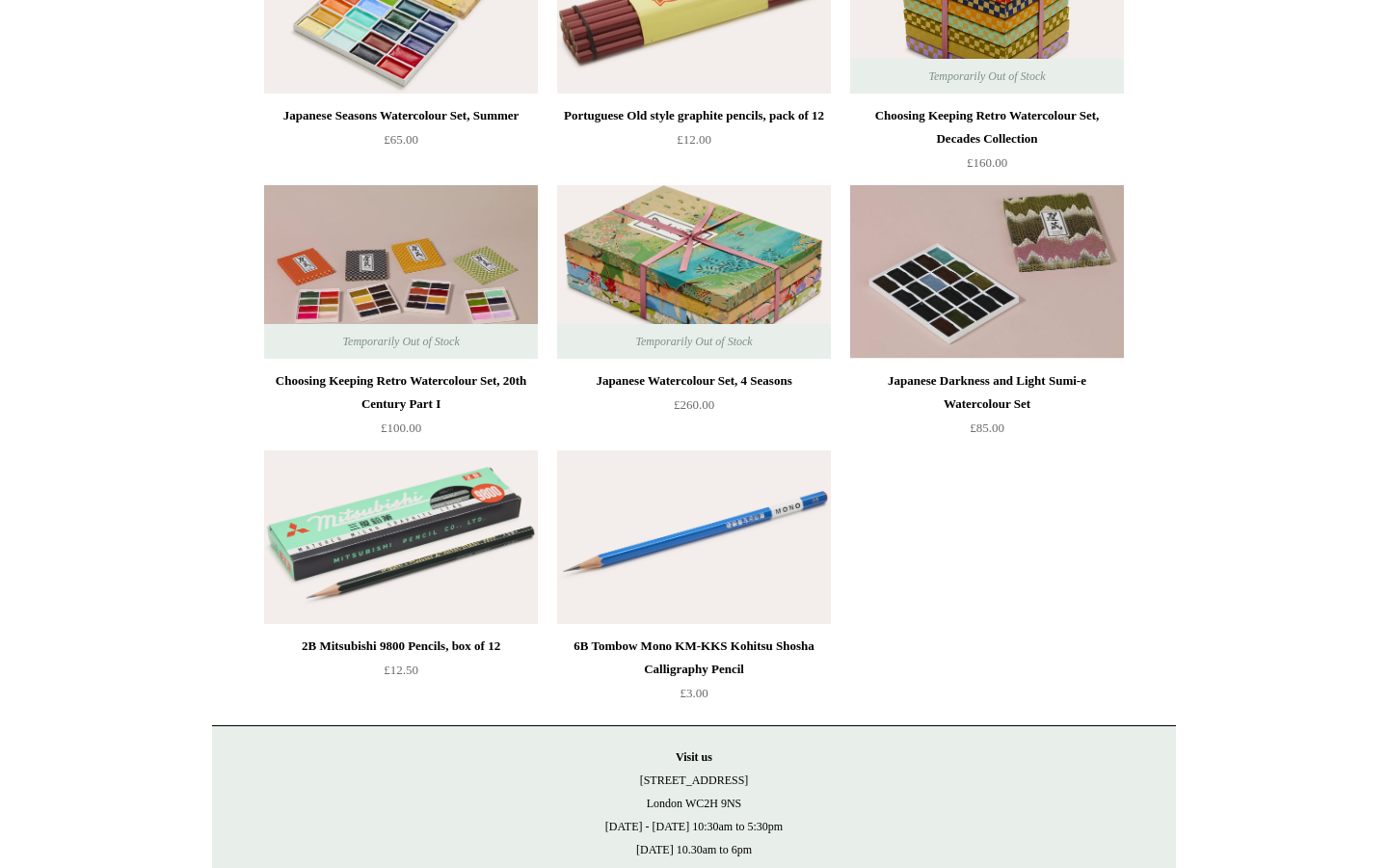
scroll to position [3104, 0]
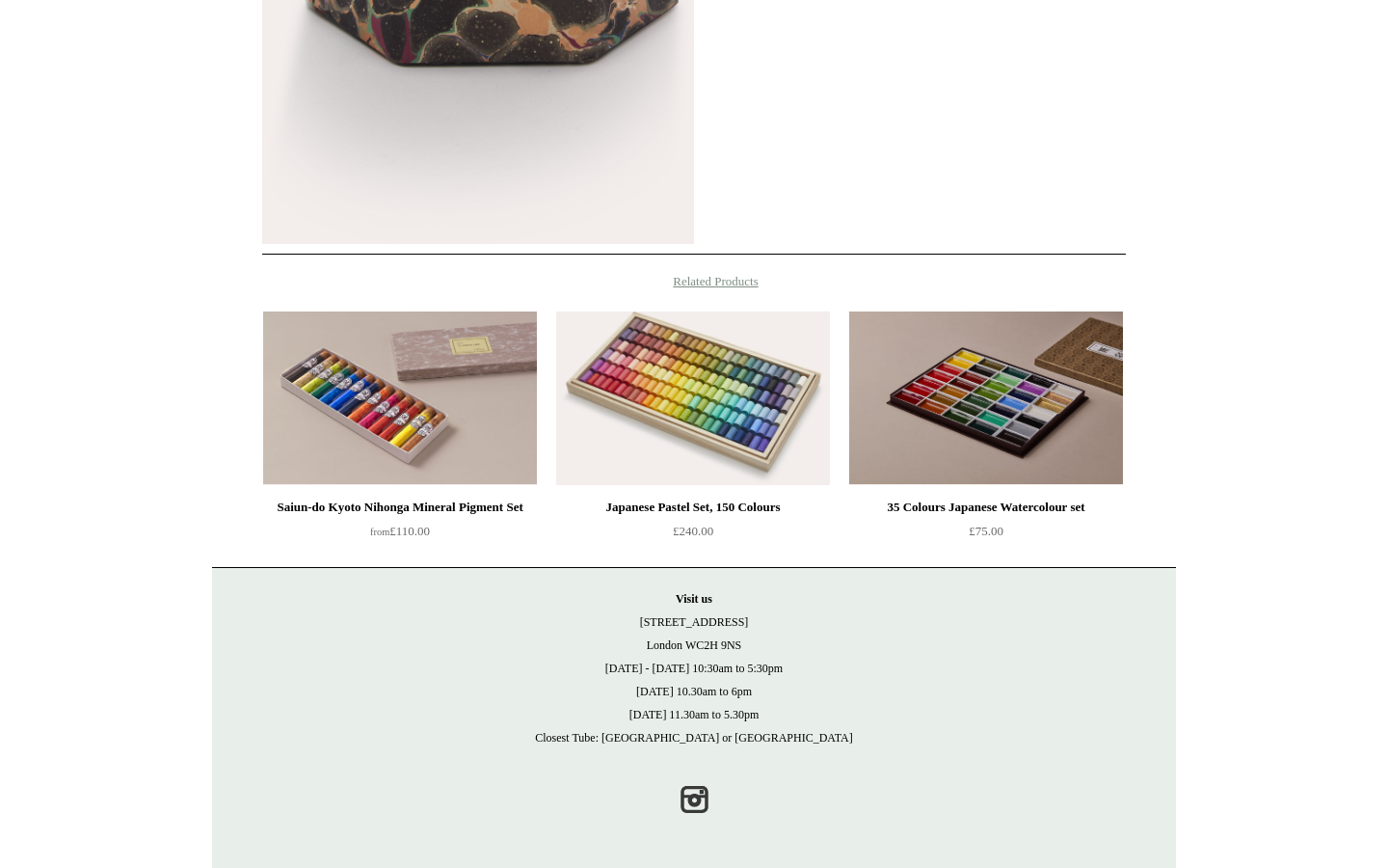
scroll to position [1166, 0]
